Goal: Task Accomplishment & Management: Use online tool/utility

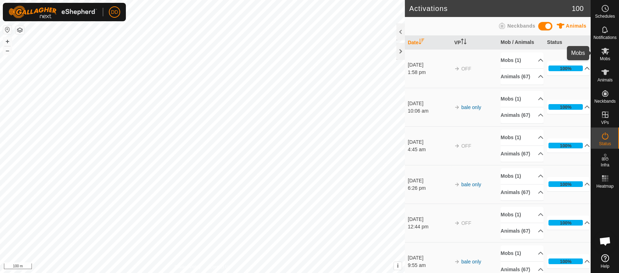
click at [610, 54] on es-mob-svg-icon at bounding box center [605, 50] width 13 height 11
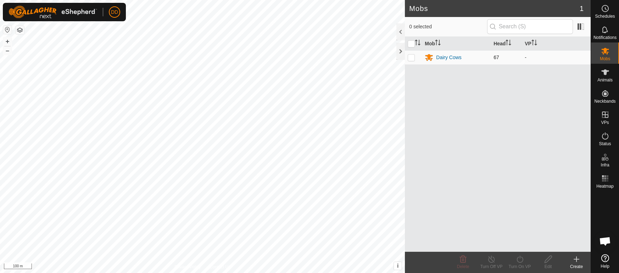
click at [412, 56] on p-checkbox at bounding box center [411, 58] width 7 height 6
checkbox input "true"
click at [519, 263] on icon at bounding box center [520, 259] width 6 height 7
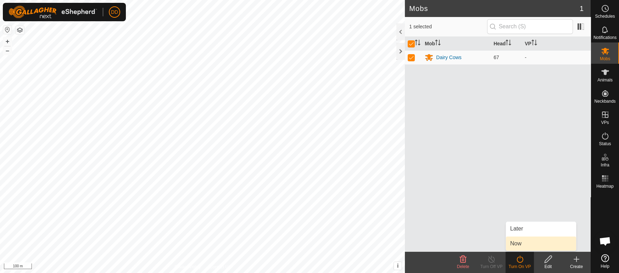
click at [517, 245] on link "Now" at bounding box center [541, 244] width 70 height 14
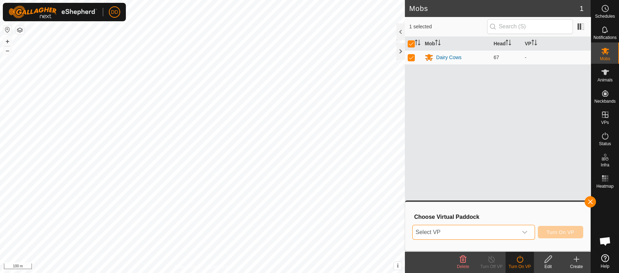
click at [448, 231] on span "Select VP" at bounding box center [465, 233] width 105 height 14
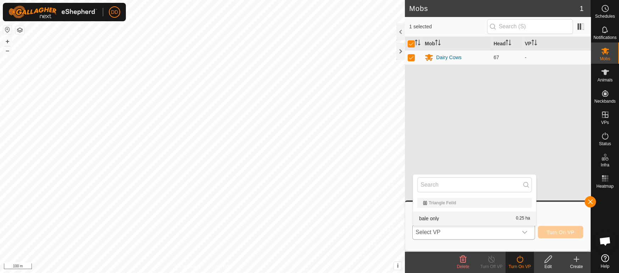
click at [435, 218] on li "bale only 0.25 ha" at bounding box center [474, 219] width 123 height 14
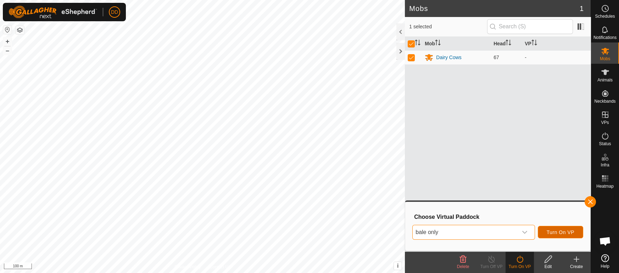
click at [556, 234] on span "Turn On VP" at bounding box center [561, 233] width 28 height 6
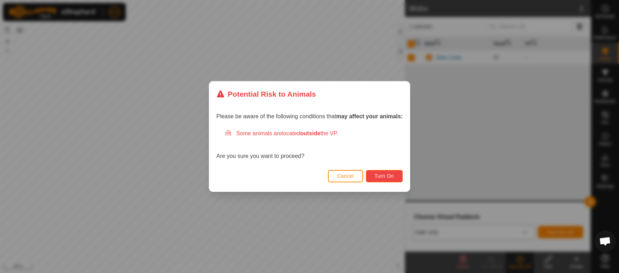
click at [392, 176] on span "Turn On" at bounding box center [384, 176] width 19 height 6
